Goal: Use online tool/utility: Utilize a website feature to perform a specific function

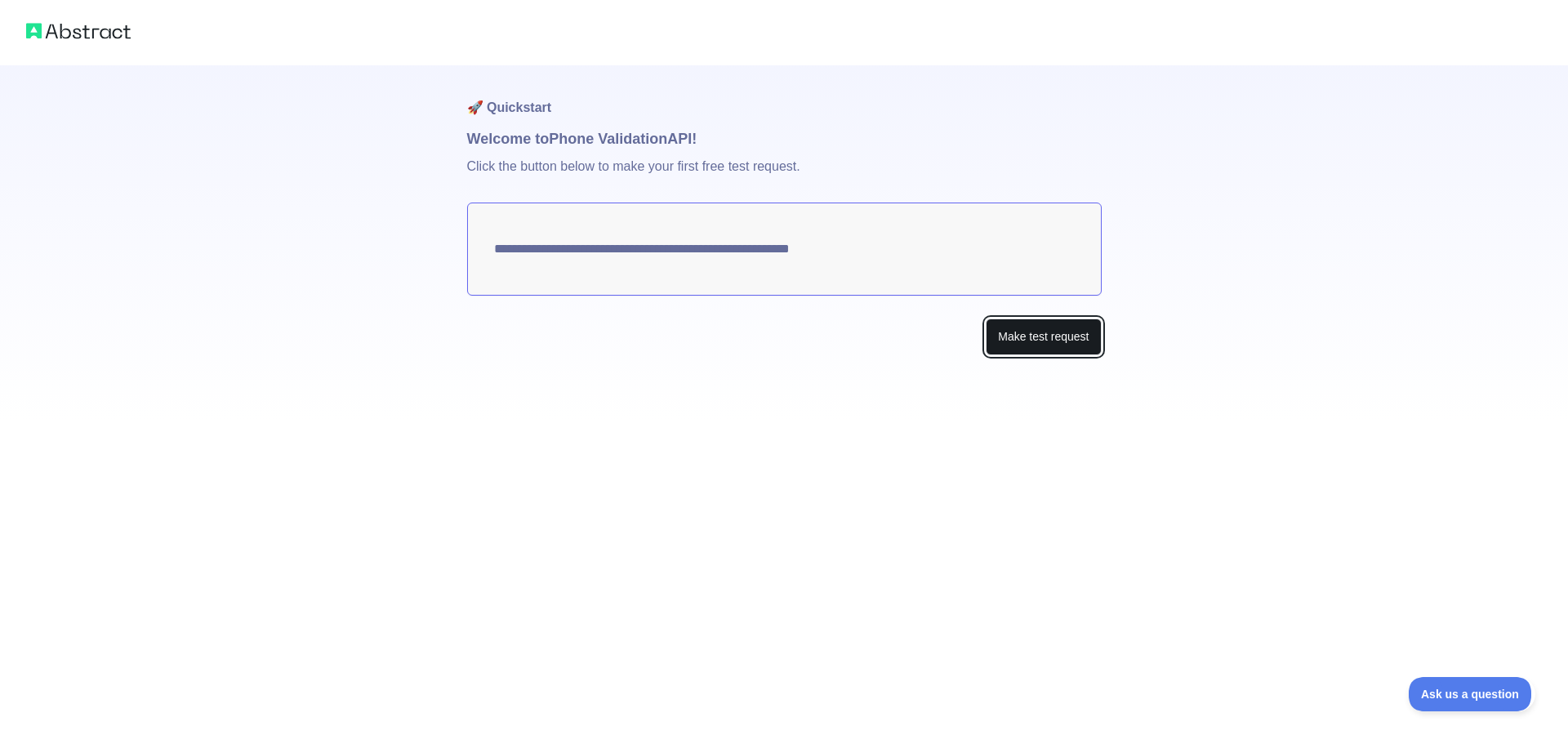
click at [1029, 342] on button "Make test request" at bounding box center [1043, 336] width 115 height 36
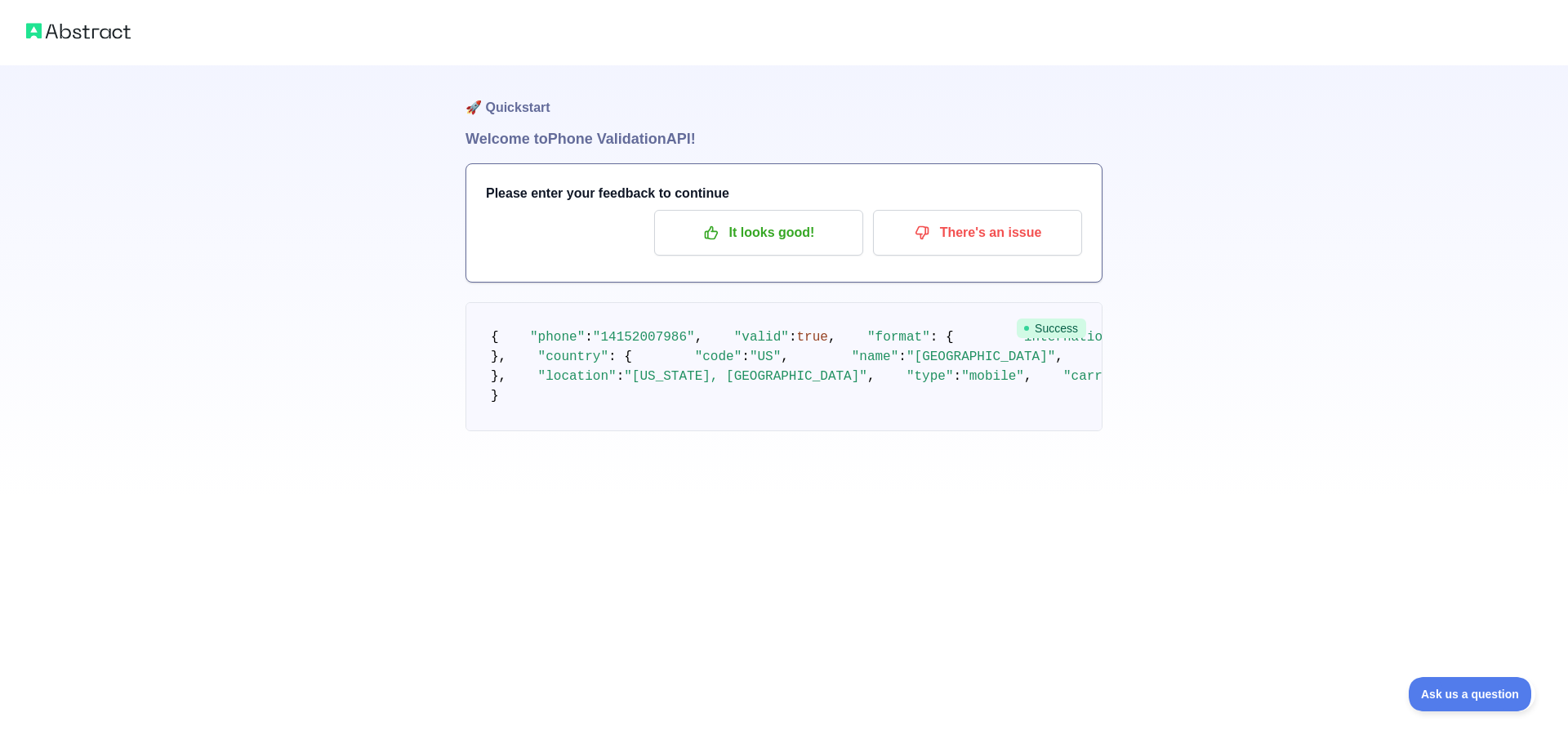
click at [1049, 333] on span "Success" at bounding box center [1051, 328] width 70 height 20
click at [805, 223] on p "It looks good!" at bounding box center [759, 233] width 185 height 28
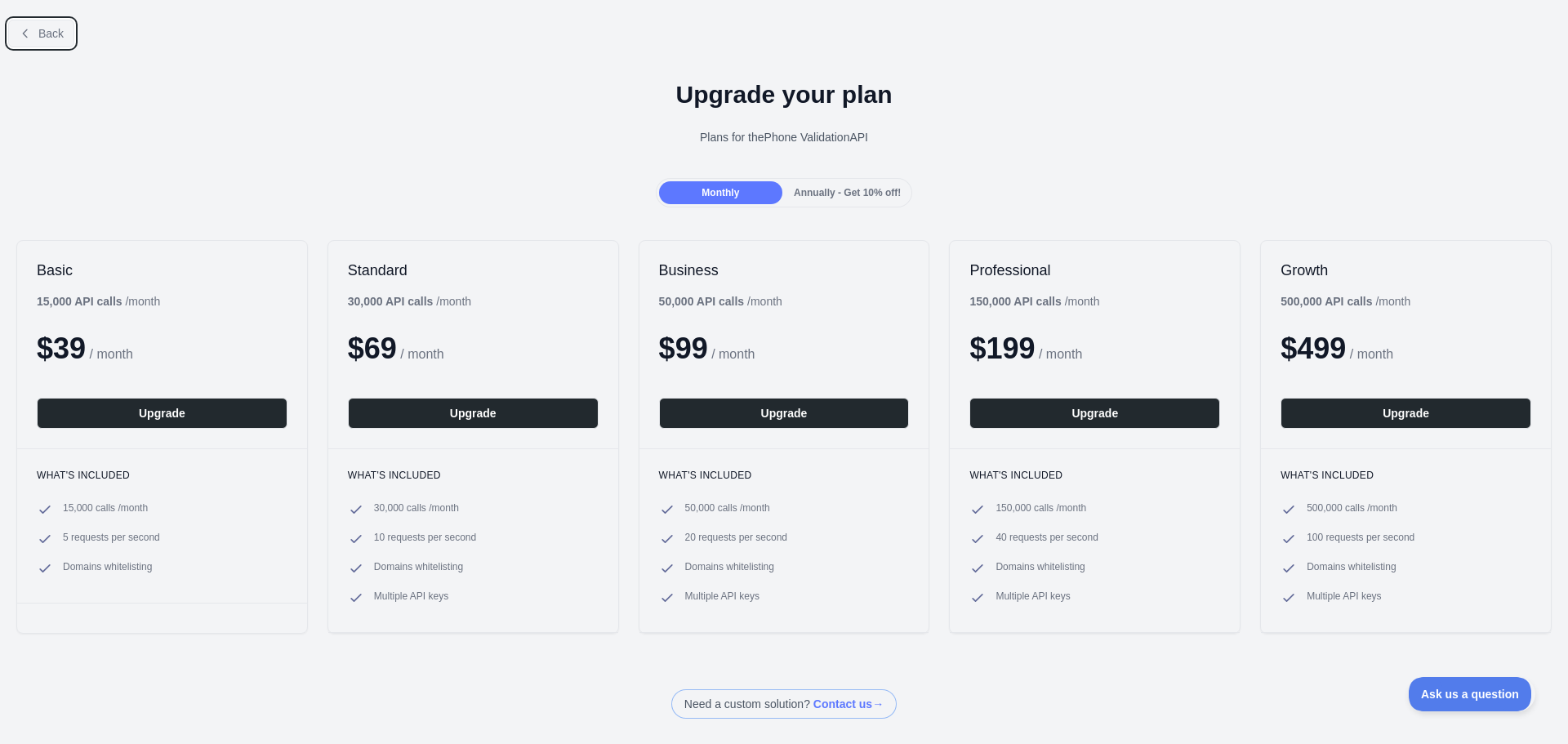
click at [45, 28] on span "Back" at bounding box center [51, 32] width 26 height 13
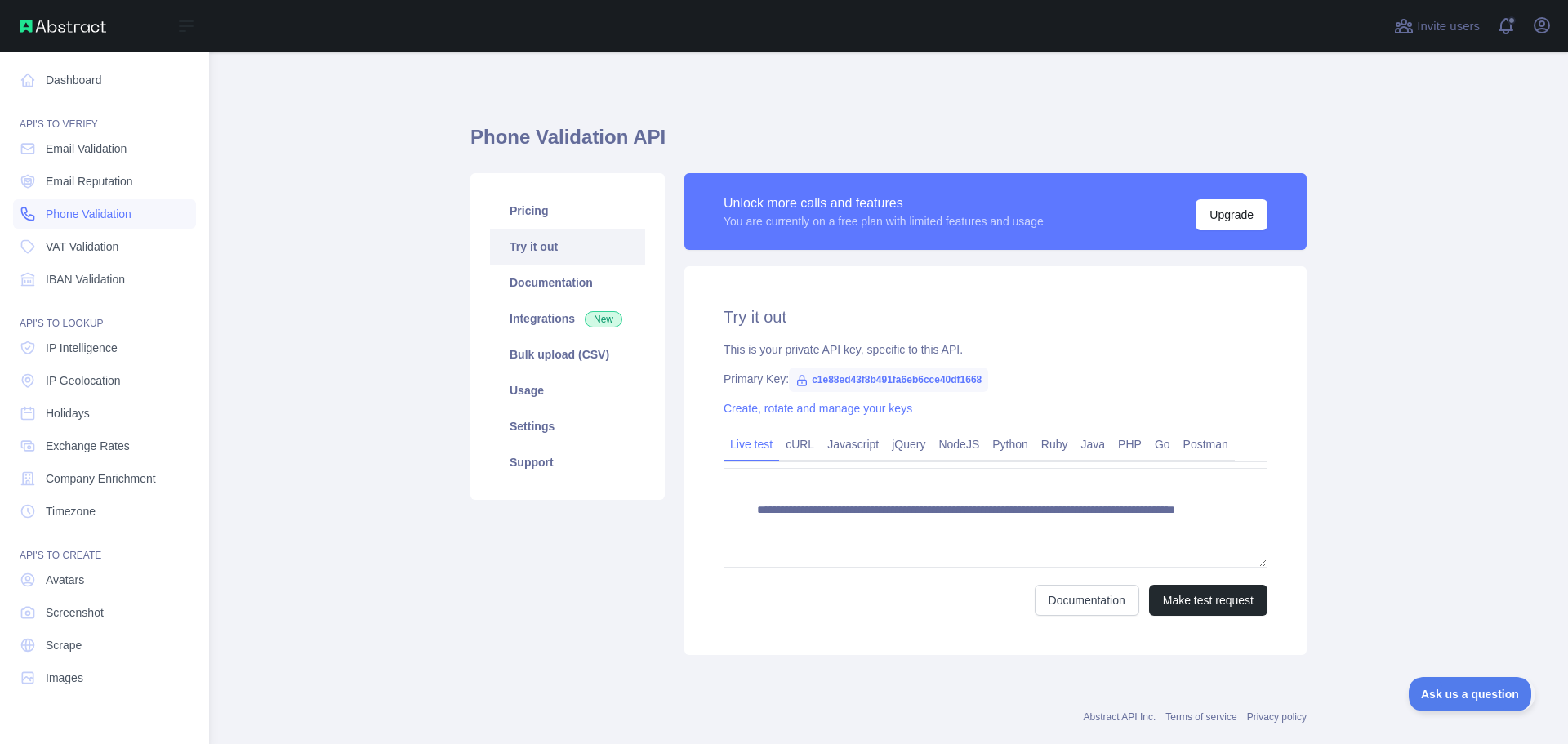
click at [119, 210] on span "Phone Validation" at bounding box center [88, 213] width 86 height 17
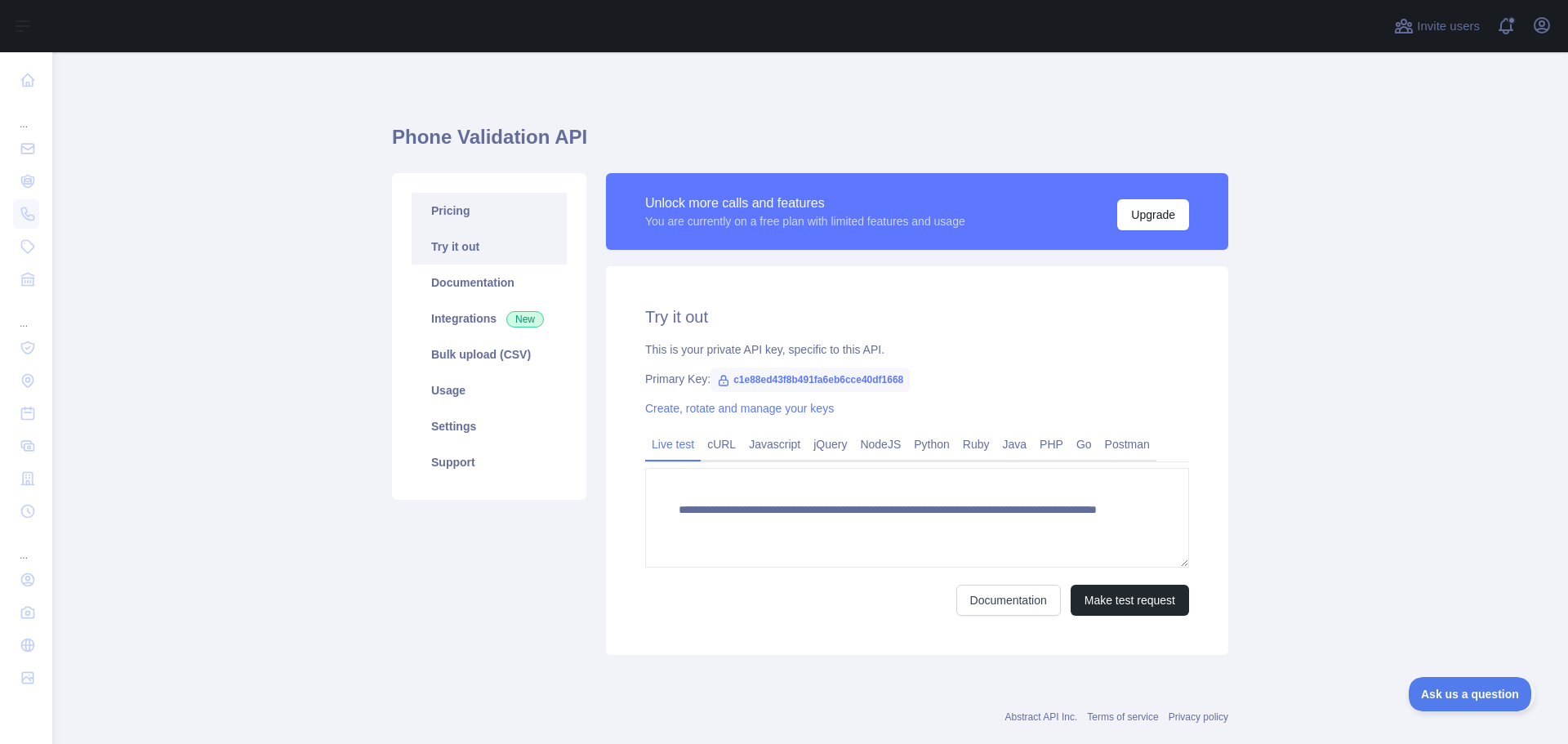
click at [488, 217] on link "Pricing" at bounding box center [490, 210] width 155 height 36
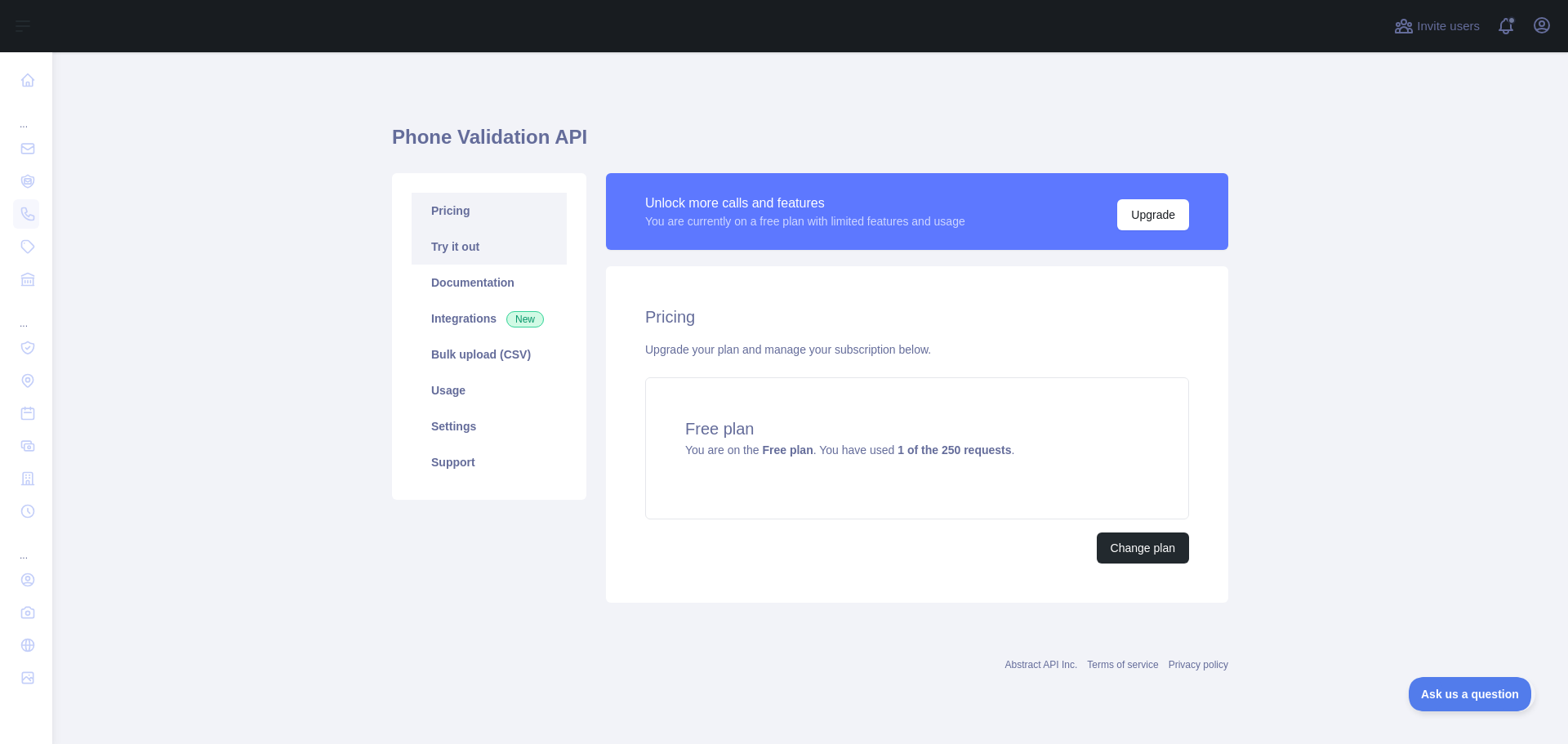
click at [480, 254] on link "Try it out" at bounding box center [490, 247] width 155 height 36
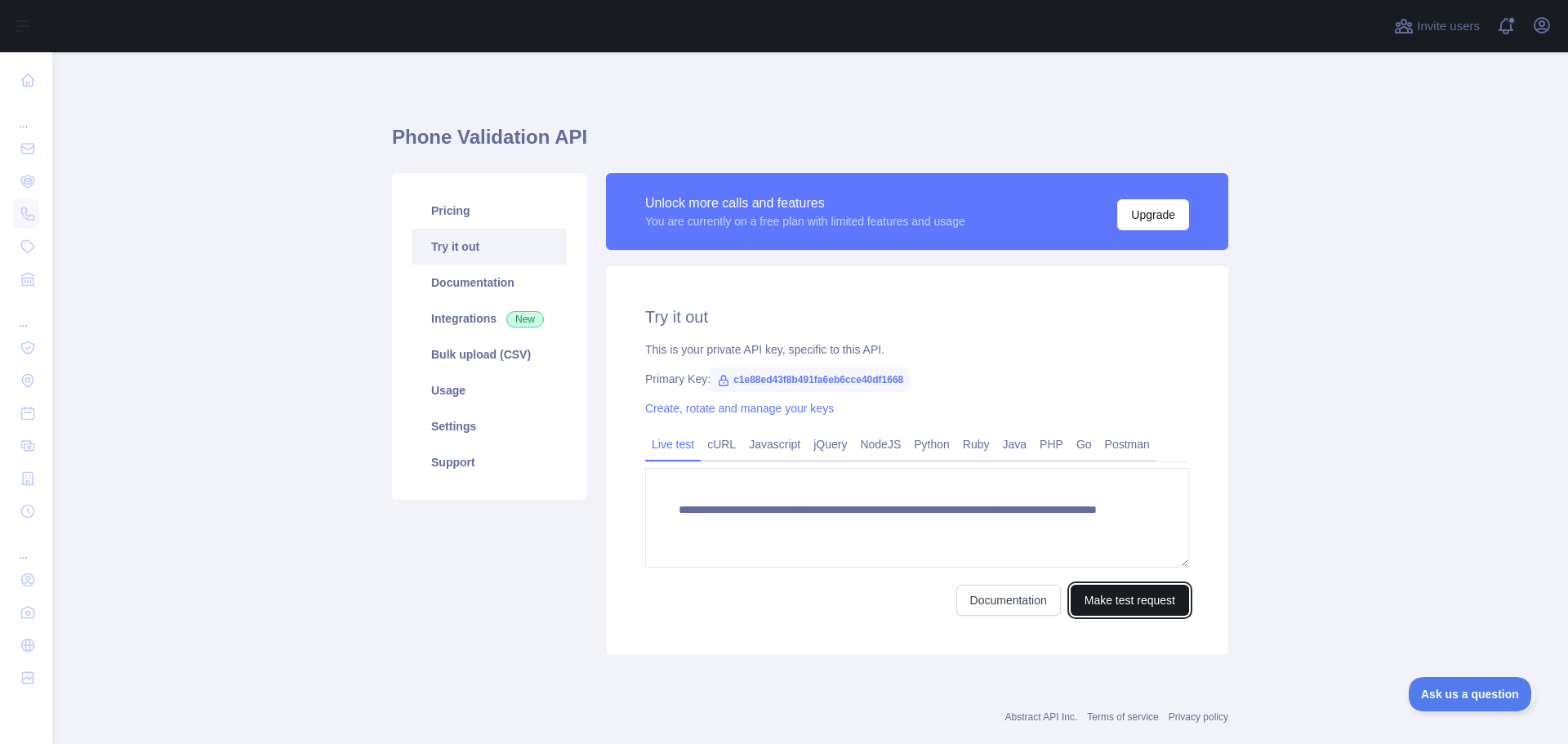
click at [1175, 598] on button "Make test request" at bounding box center [1130, 601] width 118 height 31
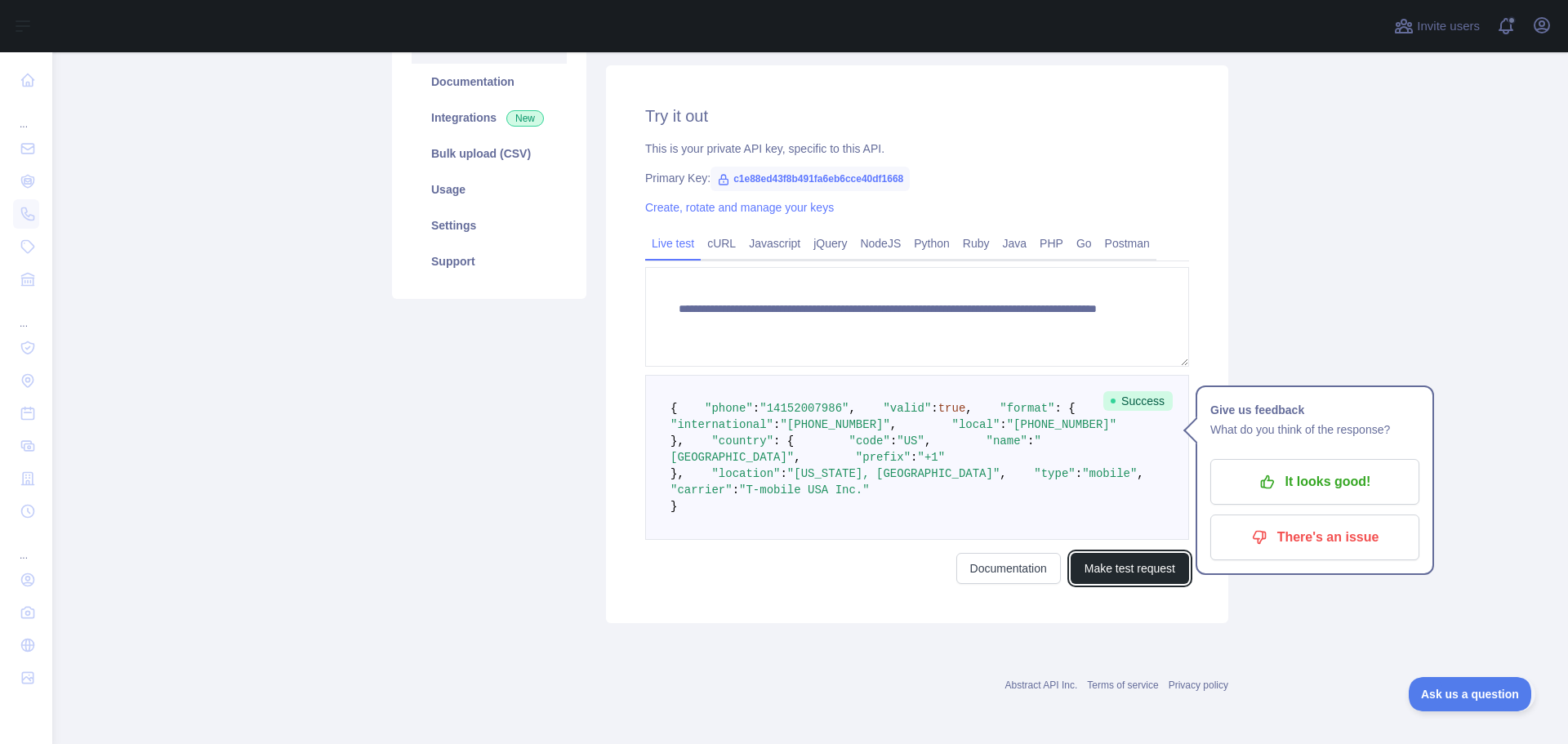
scroll to position [163, 0]
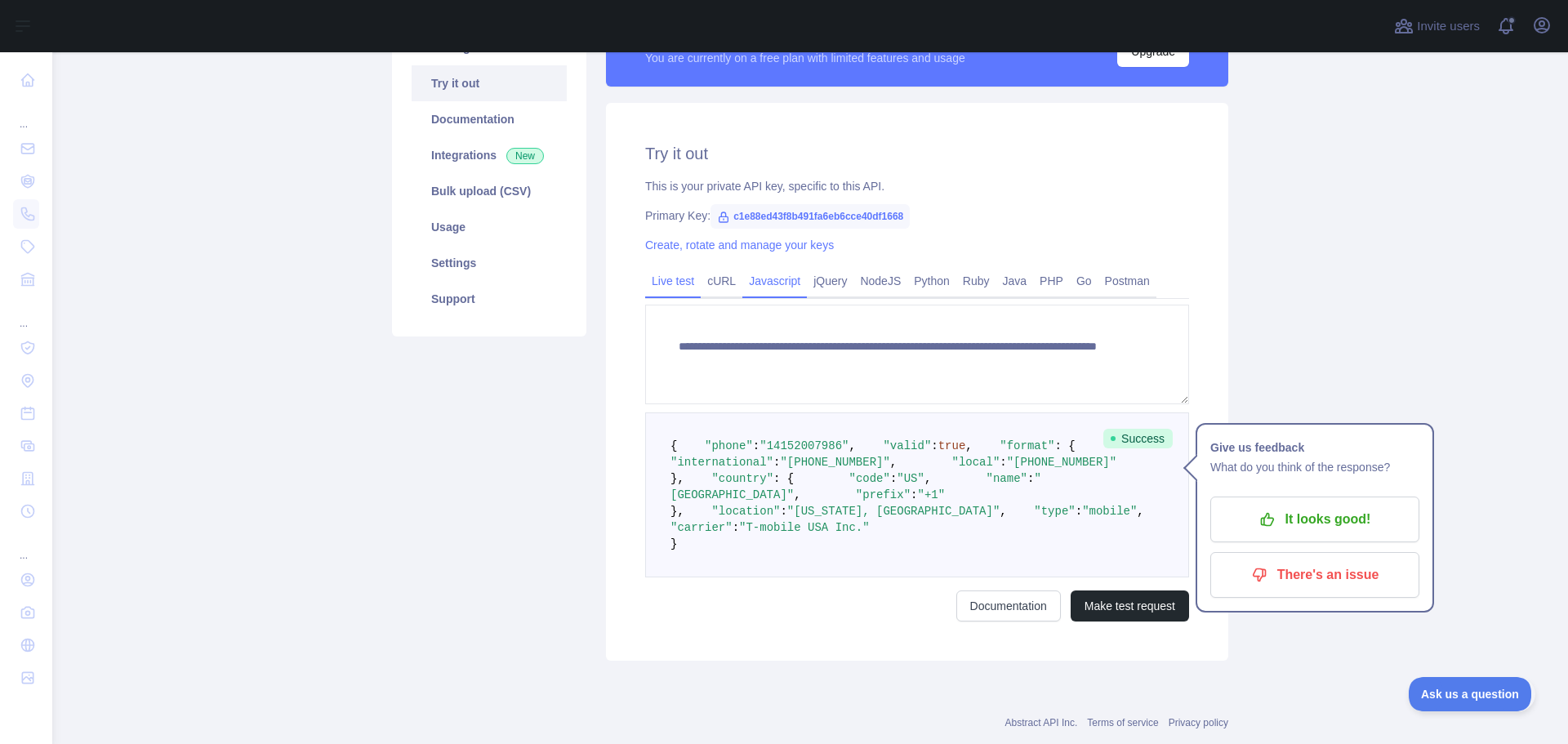
click at [742, 279] on link "Javascript" at bounding box center [775, 280] width 65 height 27
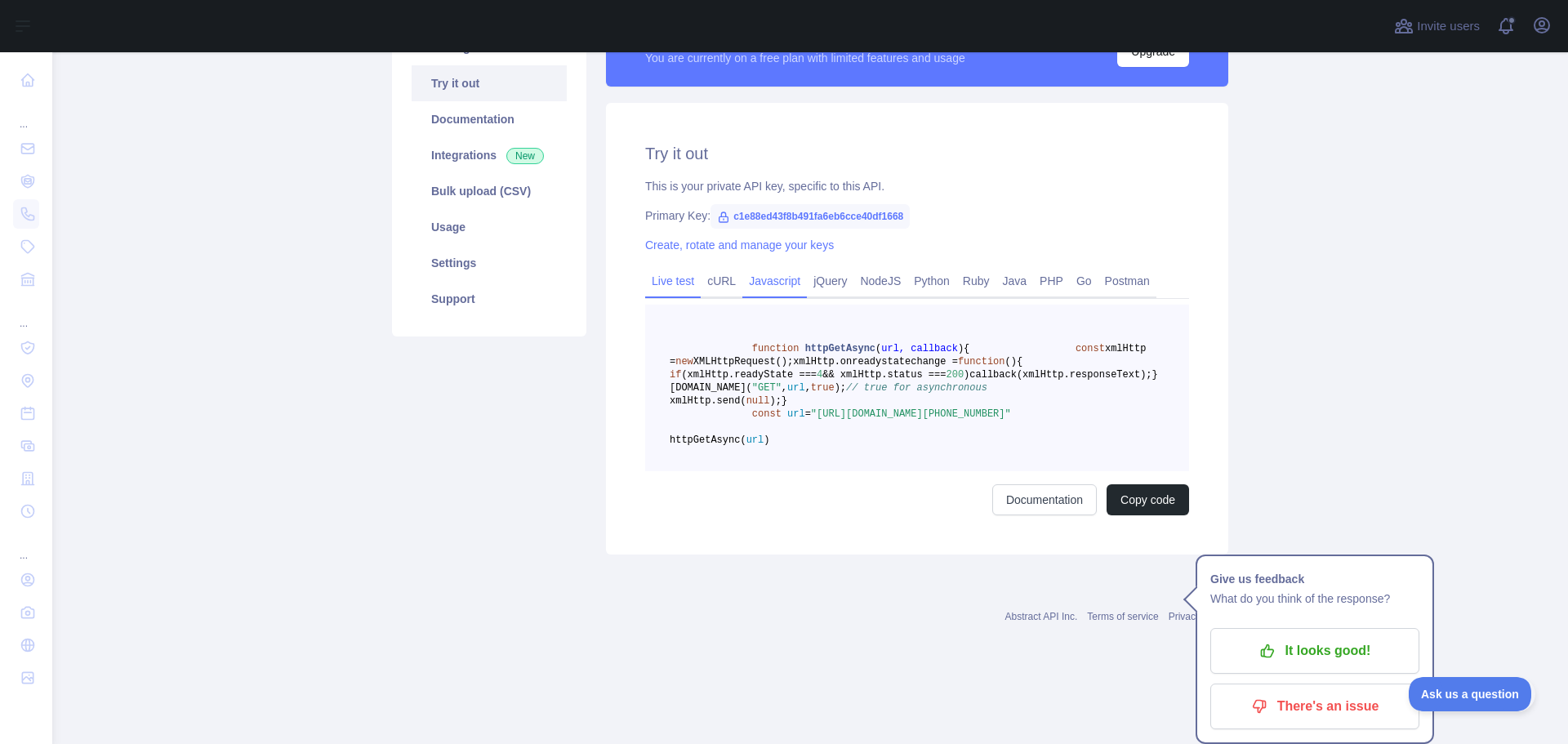
click at [685, 277] on link "Live test" at bounding box center [672, 280] width 55 height 27
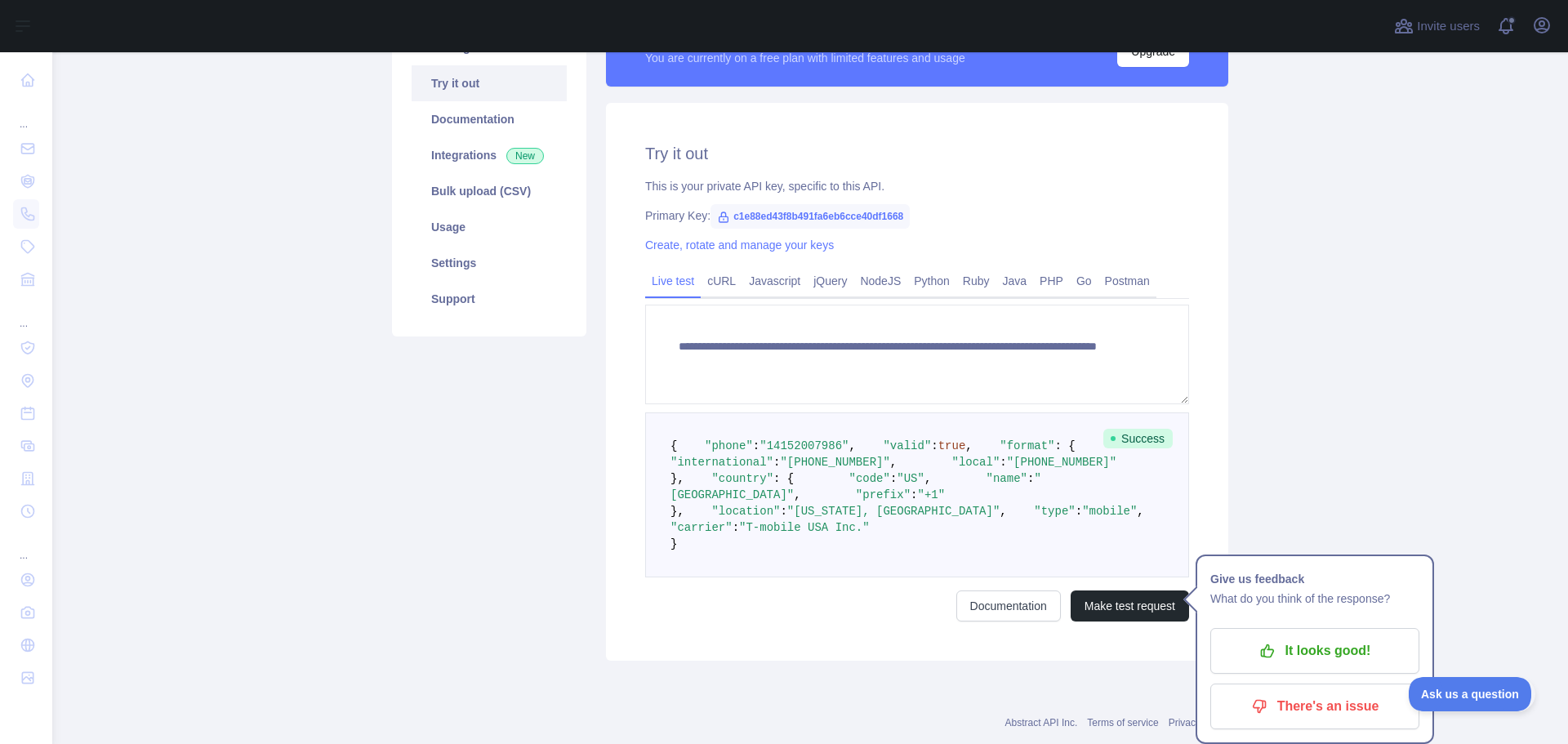
click at [645, 281] on link "Live test" at bounding box center [672, 280] width 55 height 27
click at [818, 281] on link "jQuery" at bounding box center [830, 280] width 46 height 27
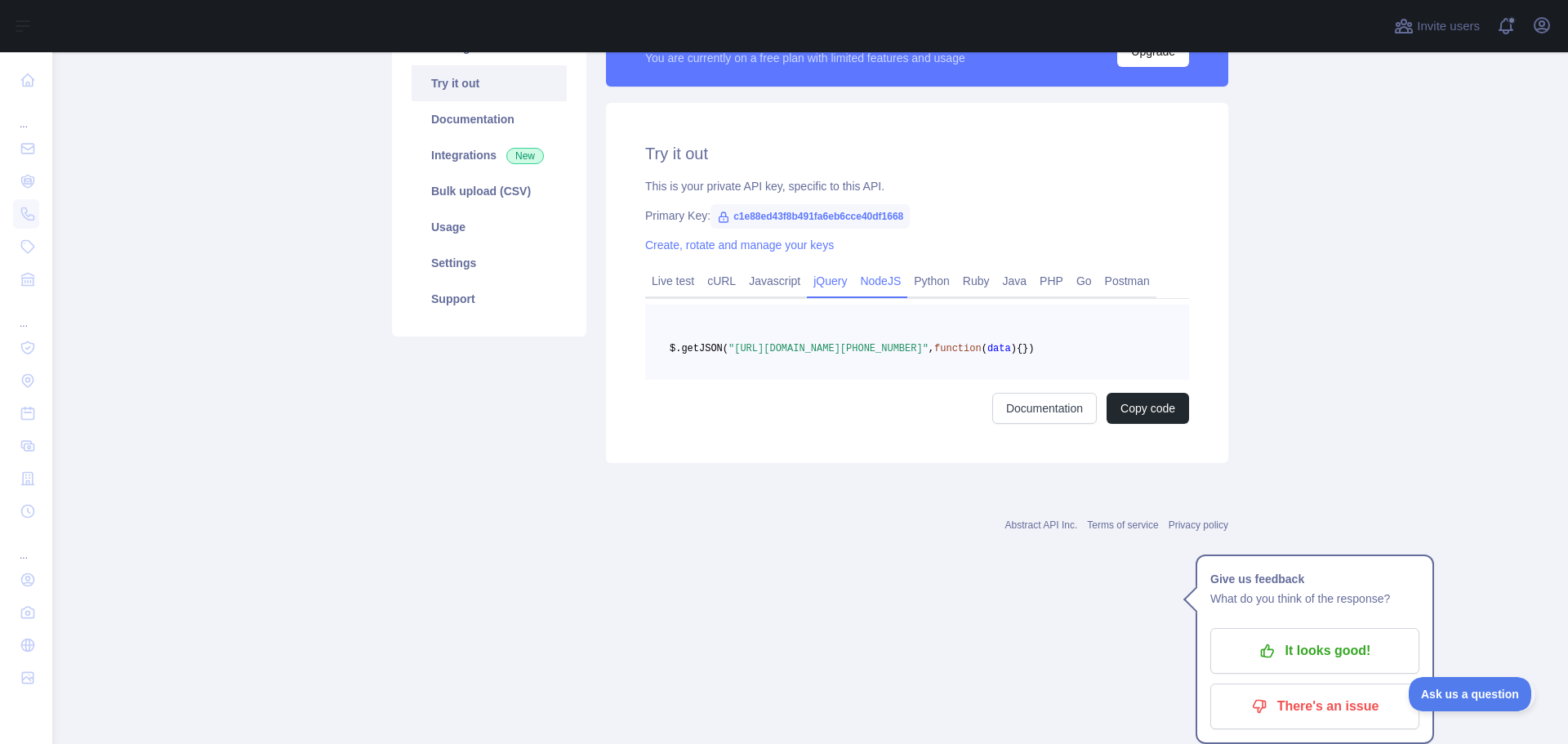
click at [888, 290] on link "NodeJS" at bounding box center [880, 280] width 54 height 27
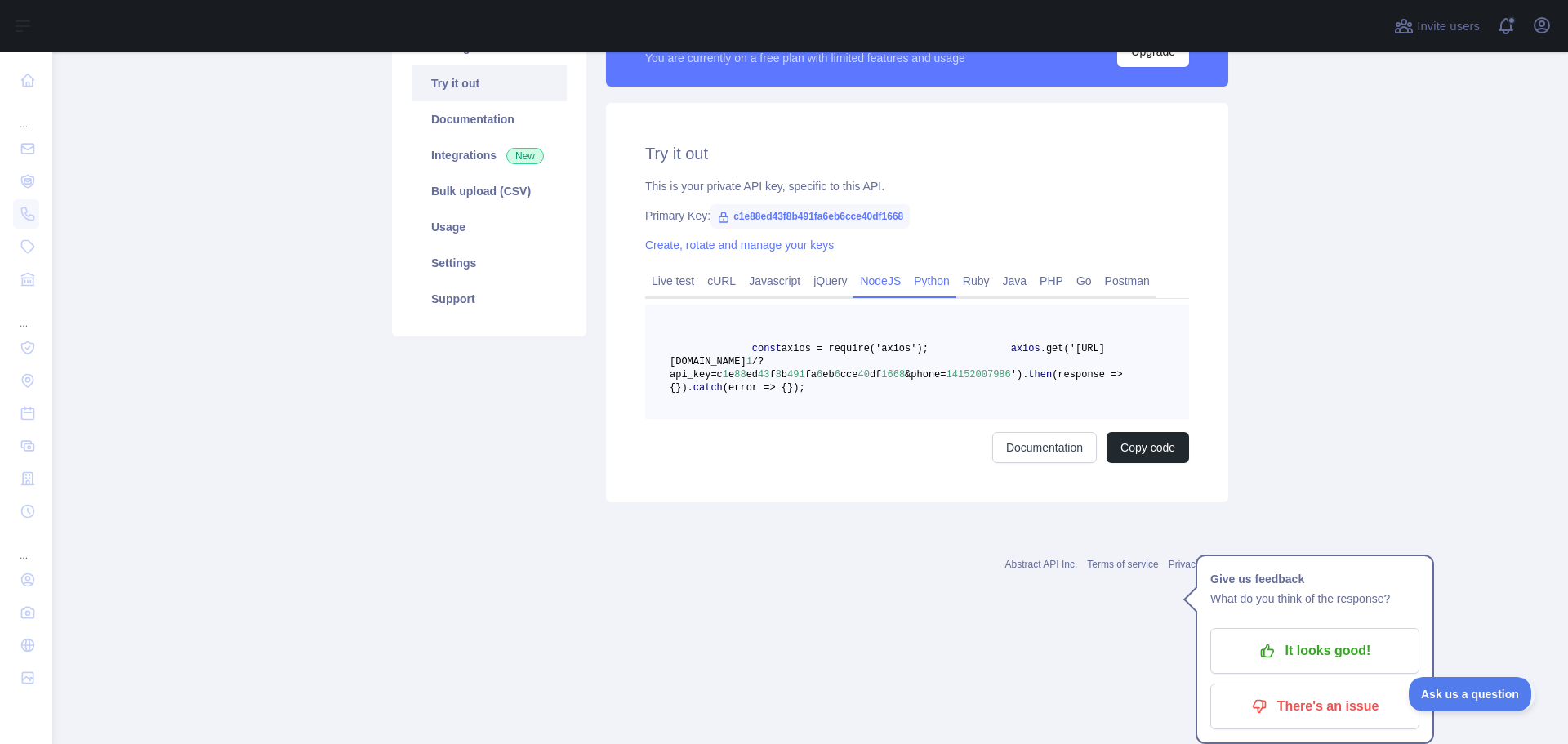
click at [909, 283] on link "Python" at bounding box center [932, 280] width 49 height 27
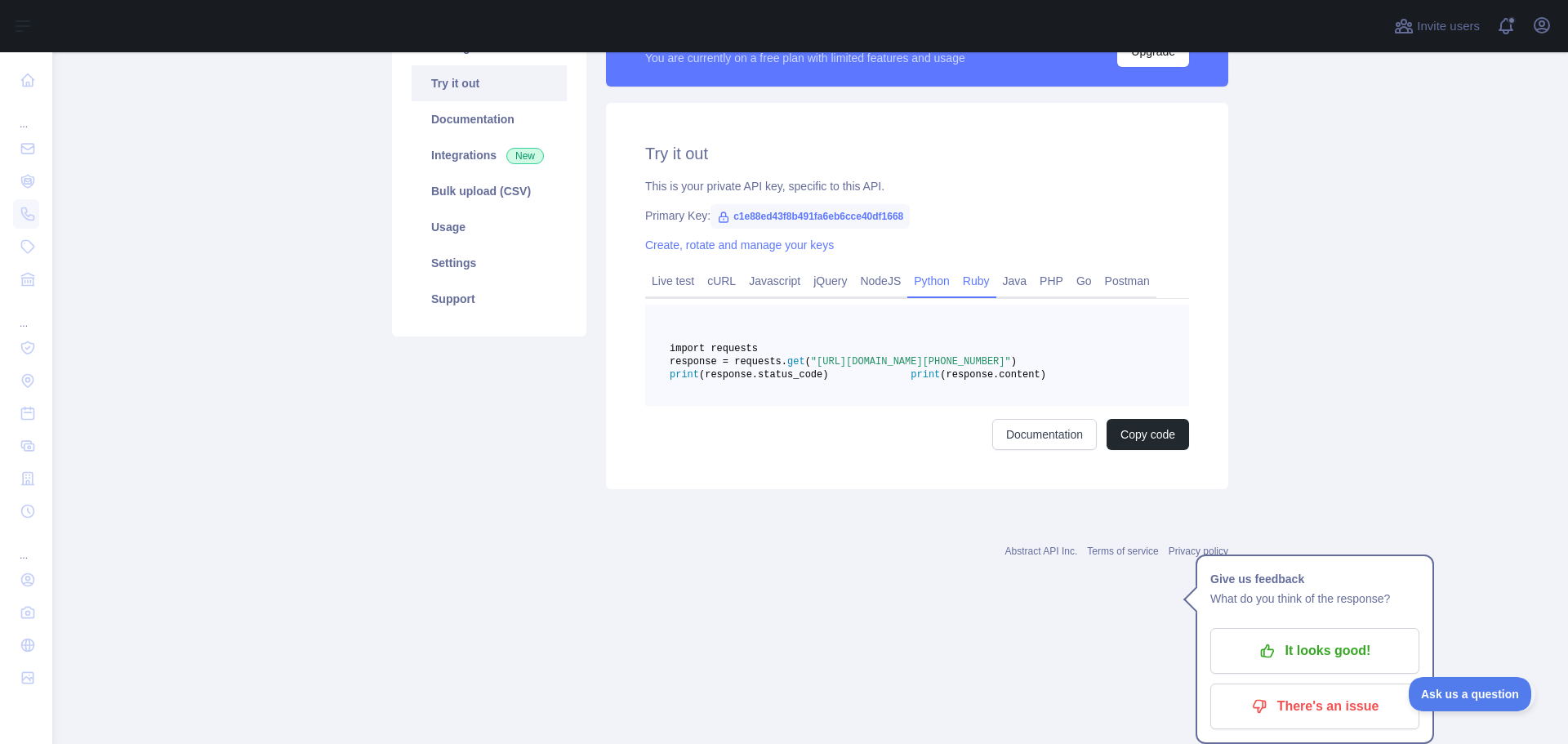
click at [957, 282] on link "Ruby" at bounding box center [976, 280] width 40 height 27
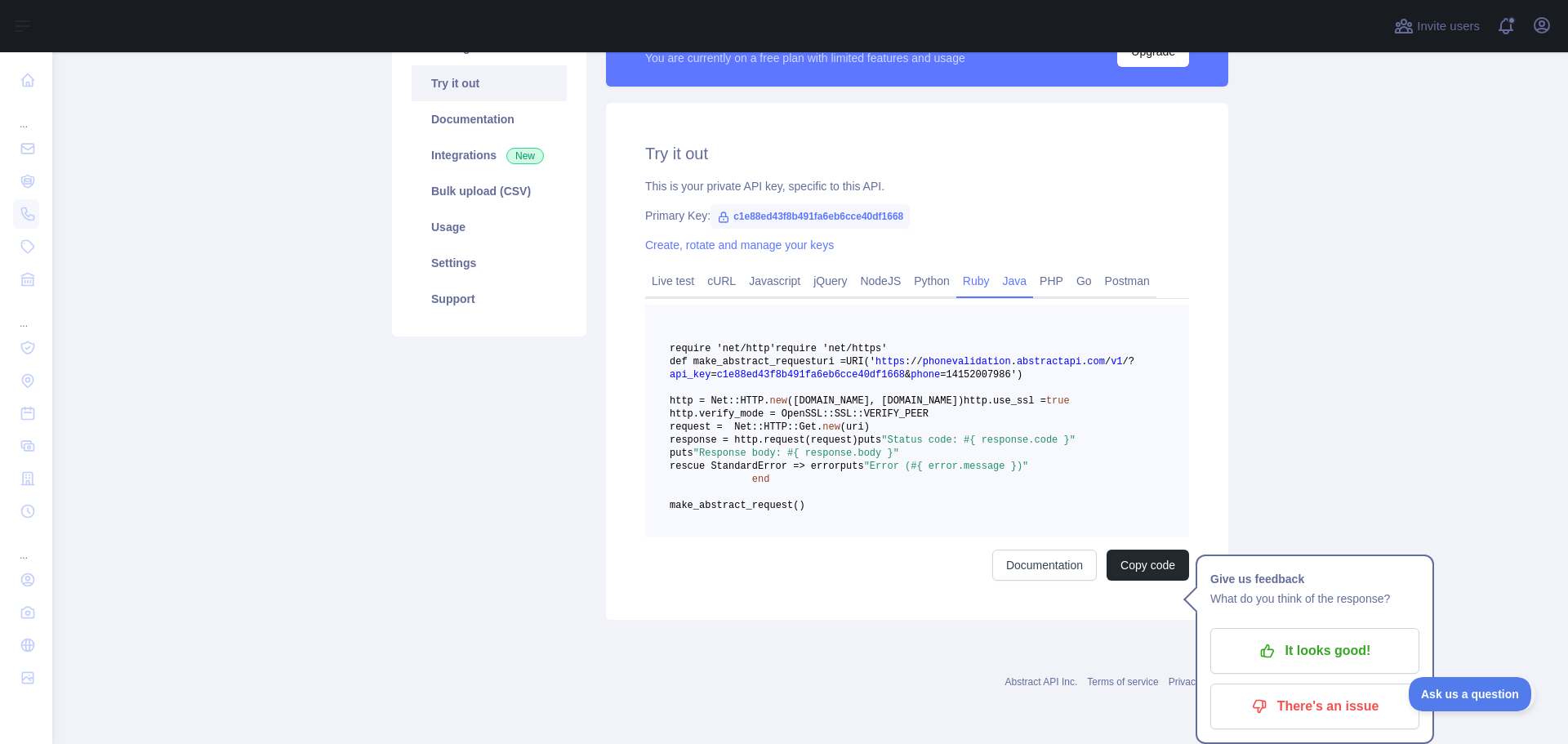
click at [1004, 285] on link "Java" at bounding box center [1015, 280] width 37 height 27
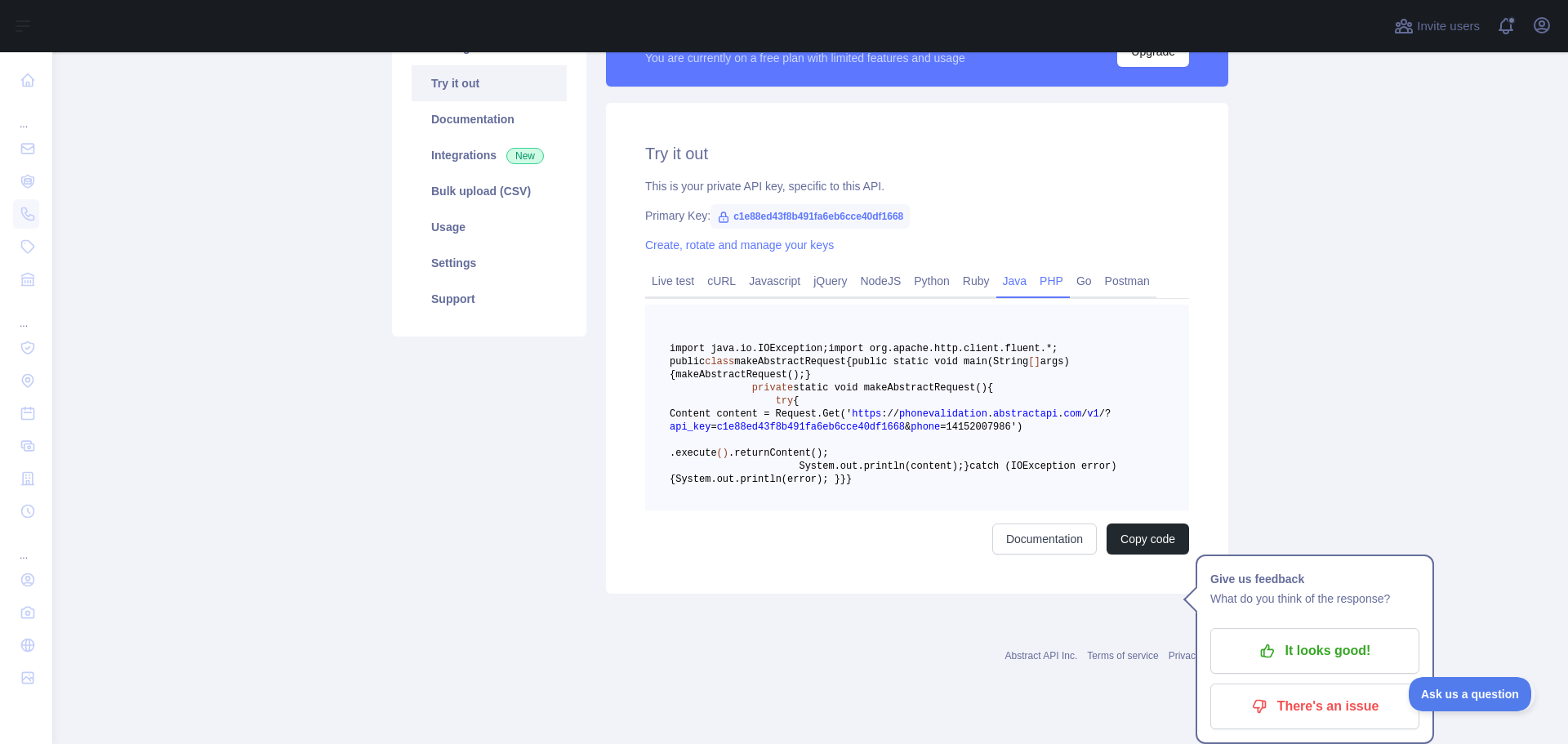
click at [1041, 283] on link "PHP" at bounding box center [1051, 280] width 36 height 27
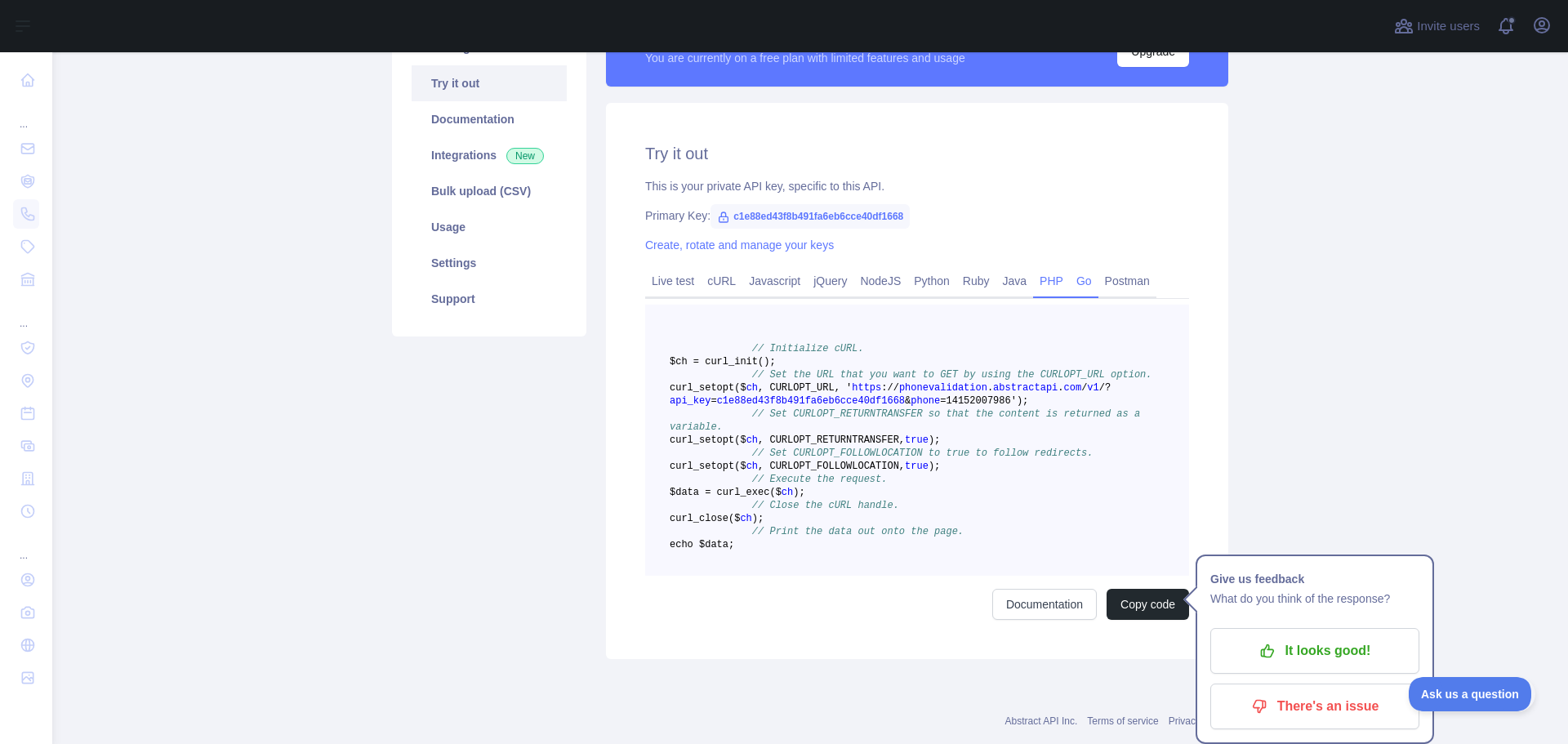
click at [1075, 283] on link "Go" at bounding box center [1083, 280] width 29 height 27
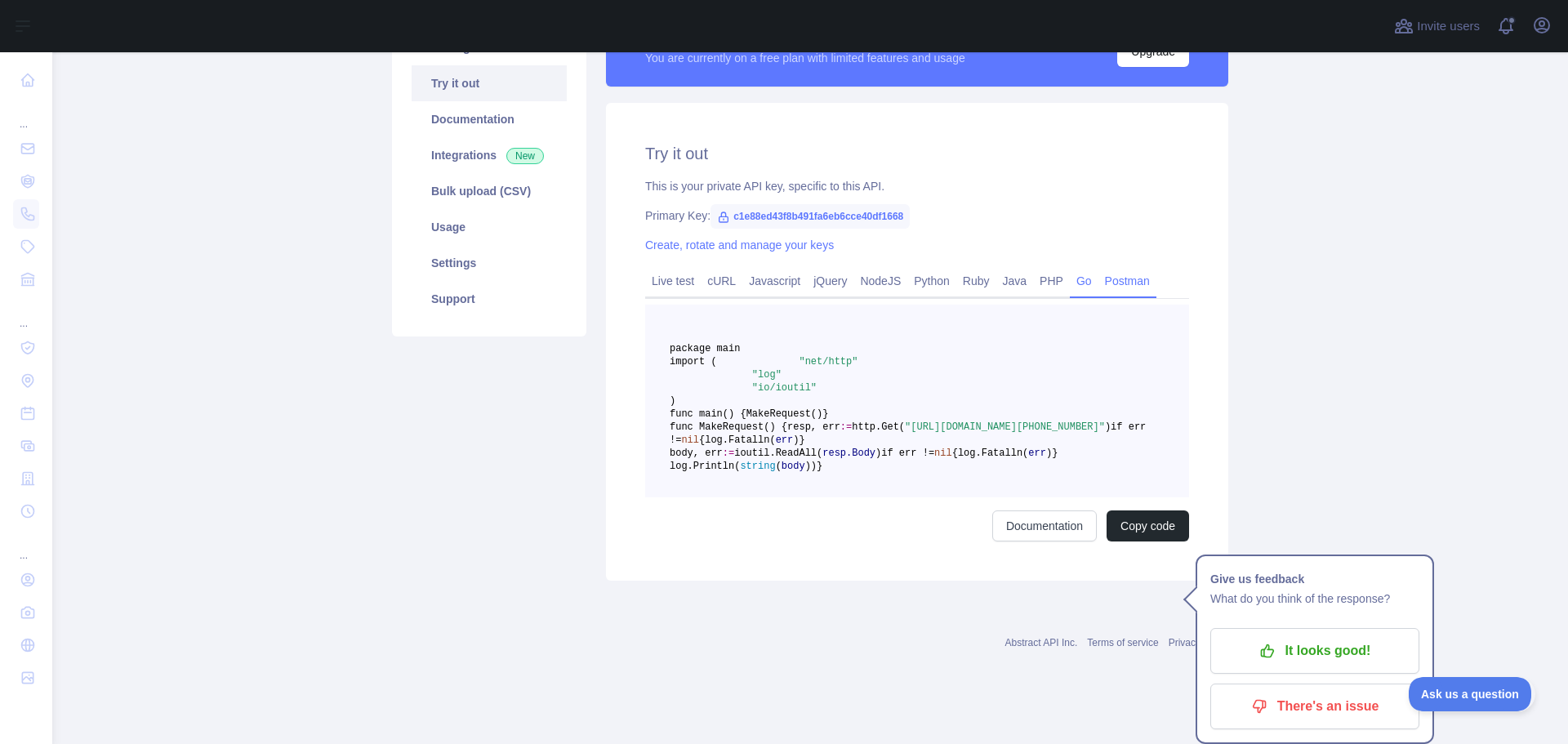
click at [1103, 282] on link "Postman" at bounding box center [1127, 280] width 58 height 27
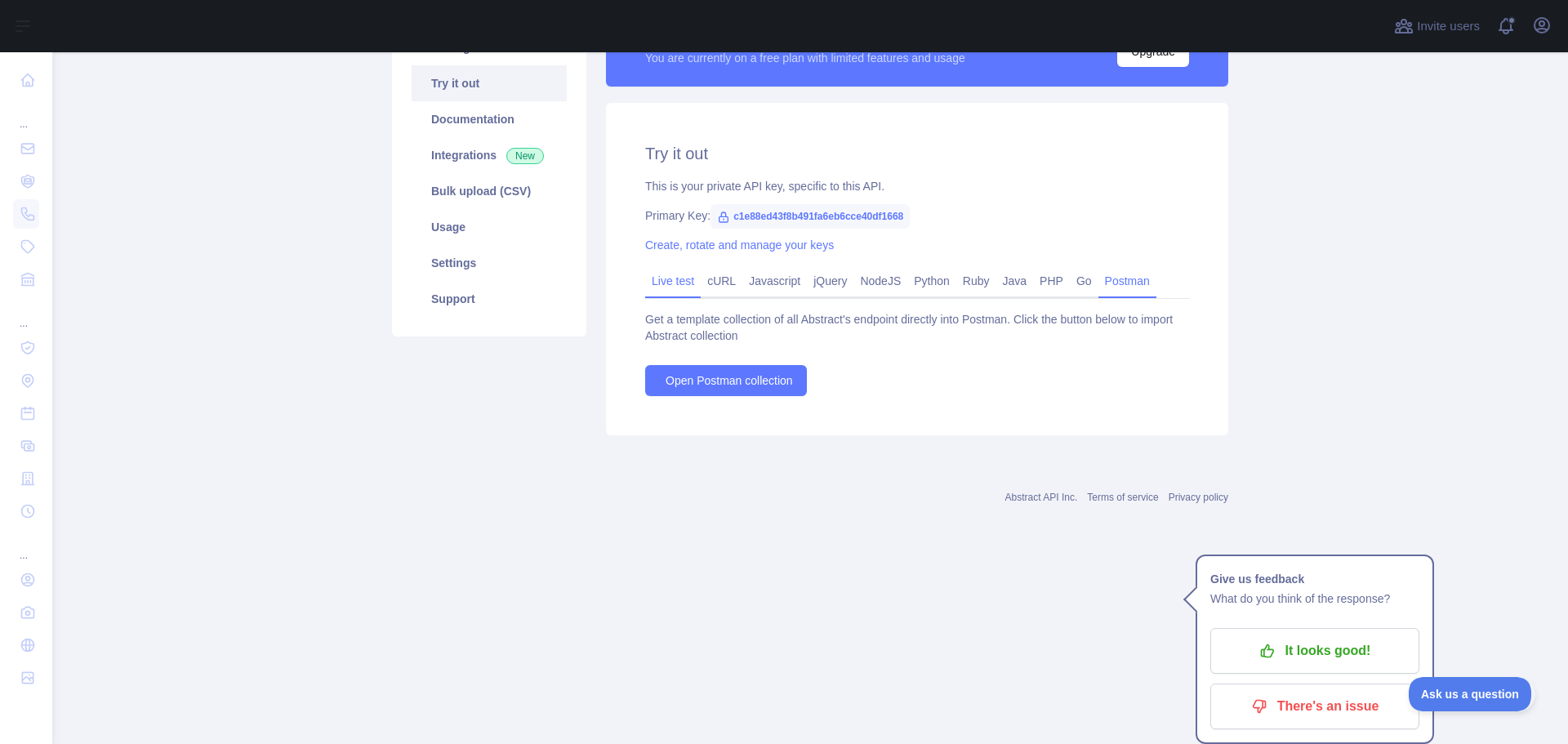
click at [669, 277] on link "Live test" at bounding box center [672, 280] width 55 height 27
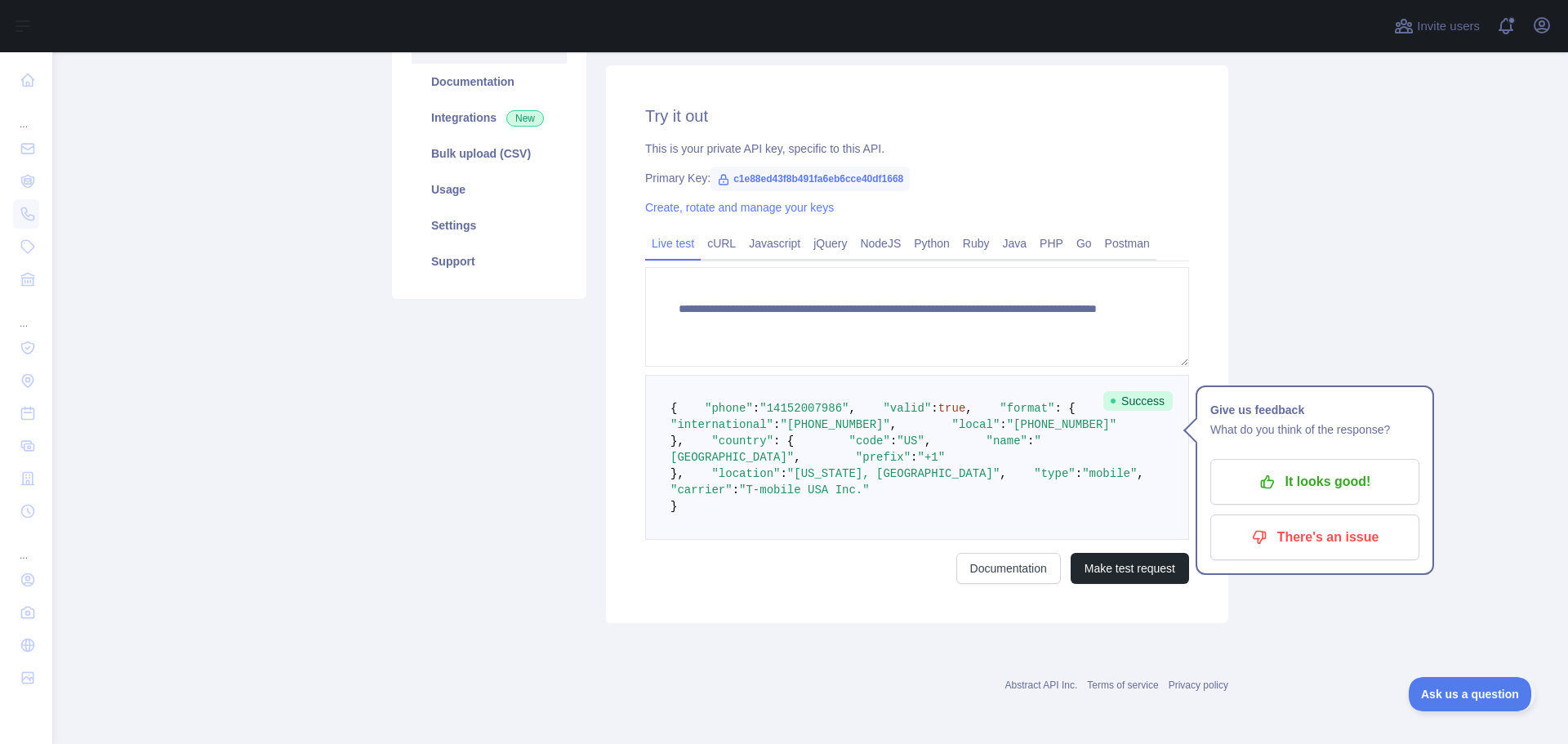
scroll to position [326, 0]
drag, startPoint x: 827, startPoint y: 297, endPoint x: 755, endPoint y: 301, distance: 72.1
click at [759, 402] on span ""14152007986"" at bounding box center [803, 408] width 89 height 13
copy span "14152007986"
